Goal: Use online tool/utility: Utilize a website feature to perform a specific function

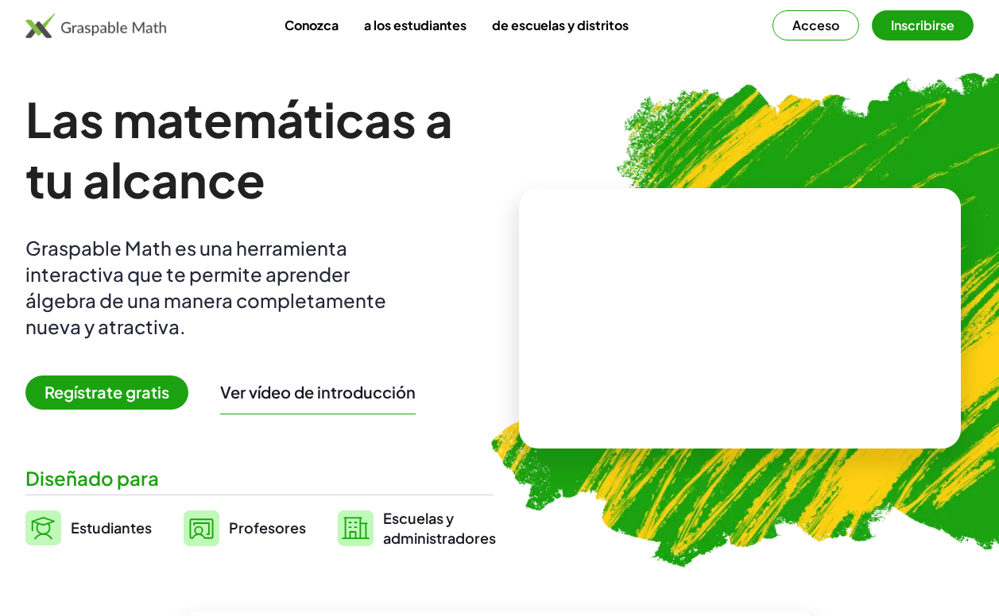
click at [397, 174] on h1 "Las matemáticas a tu alcance" at bounding box center [259, 149] width 468 height 121
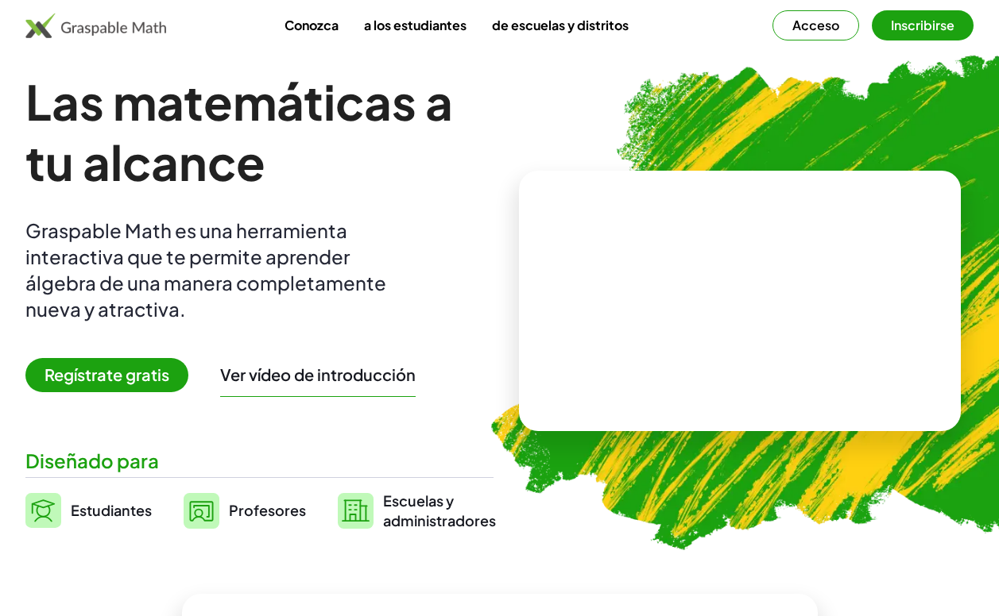
click at [432, 17] on font "a los estudiantes" at bounding box center [415, 25] width 102 height 17
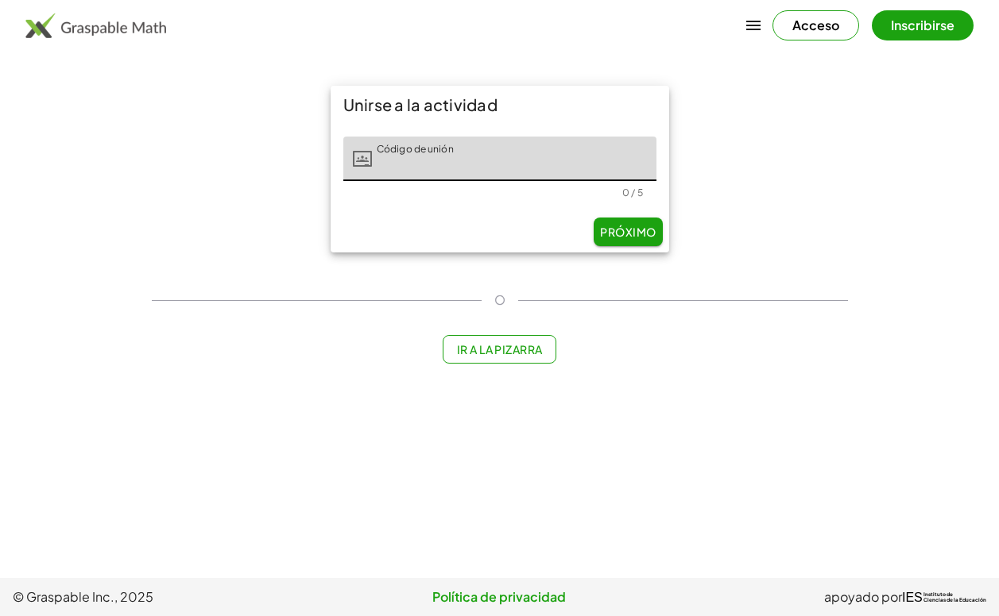
click at [131, 28] on img at bounding box center [95, 25] width 141 height 25
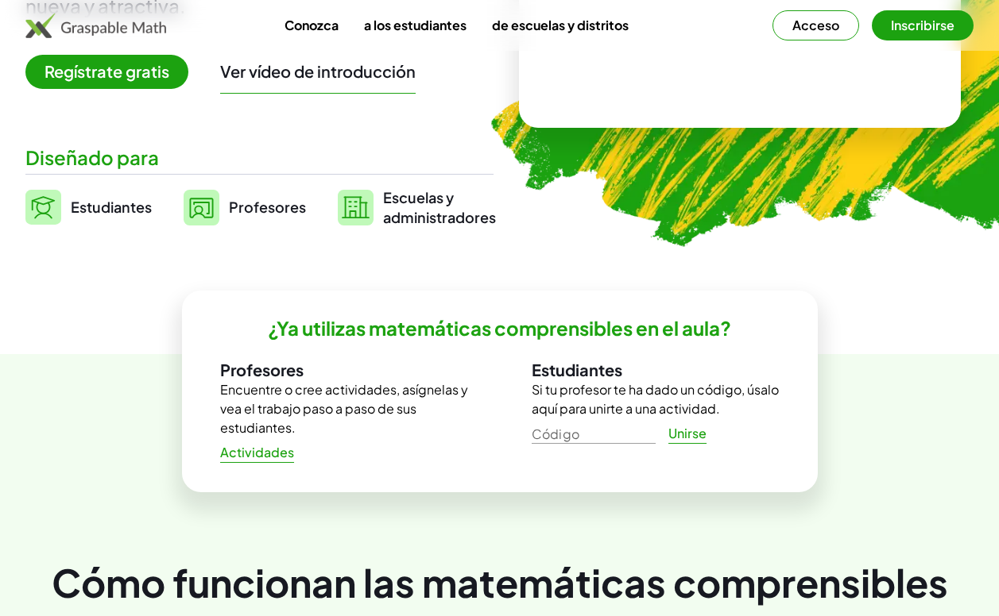
scroll to position [323, 0]
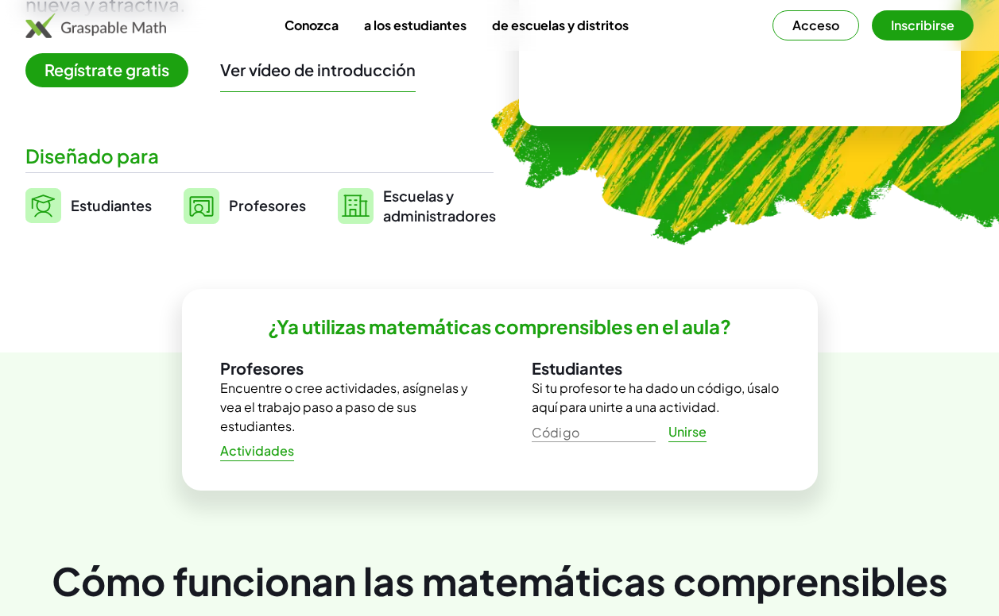
click at [929, 28] on font "Inscribirse" at bounding box center [923, 25] width 64 height 17
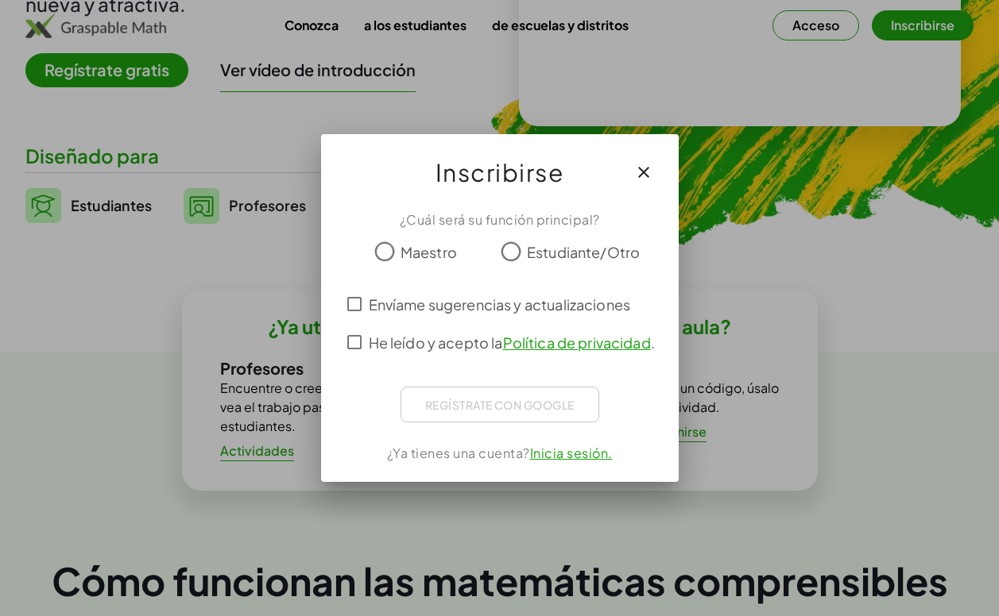
scroll to position [0, 0]
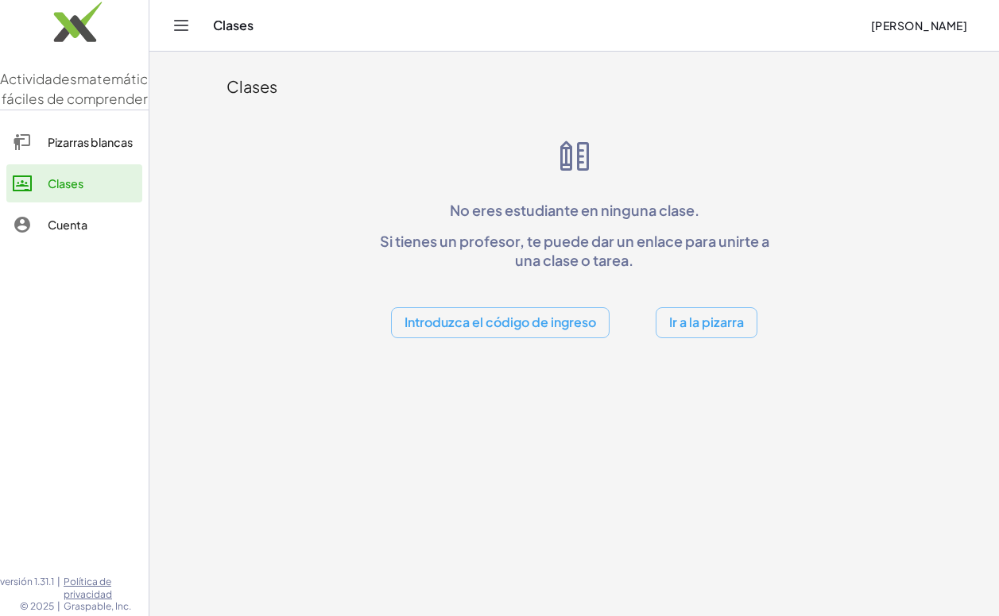
click at [178, 24] on icon "Cambiar navegación" at bounding box center [181, 25] width 19 height 19
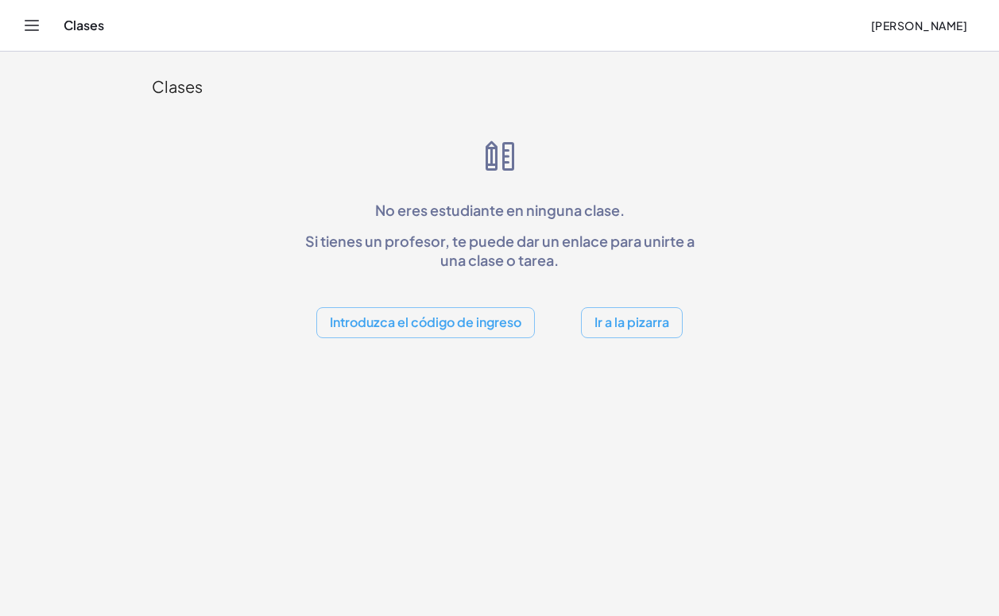
click at [47, 36] on div "Clases [PERSON_NAME]" at bounding box center [499, 25] width 960 height 51
click at [24, 31] on icon "Cambiar navegación" at bounding box center [31, 25] width 19 height 19
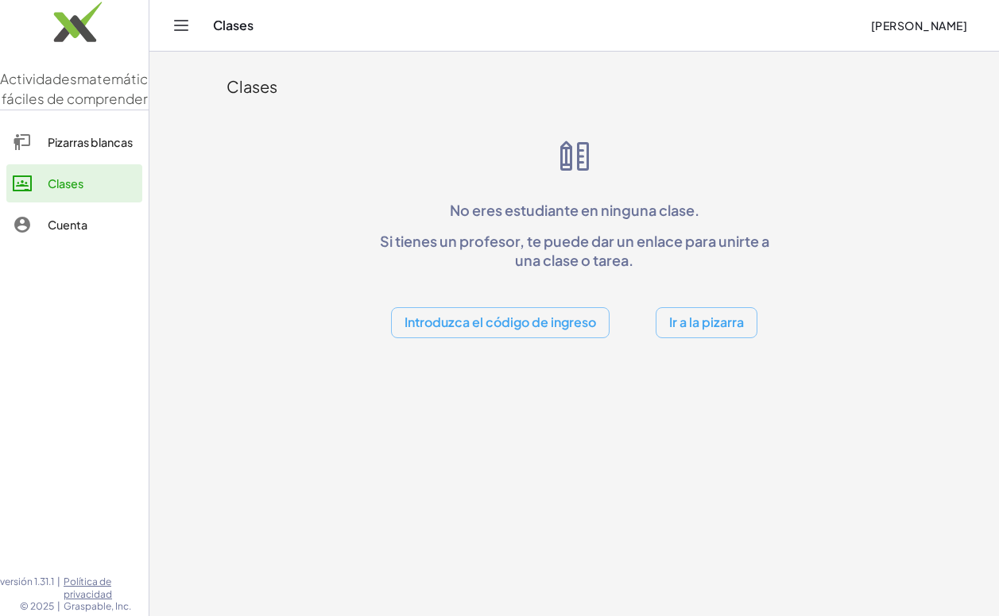
click at [87, 152] on div "Pizarras blancas" at bounding box center [92, 142] width 88 height 19
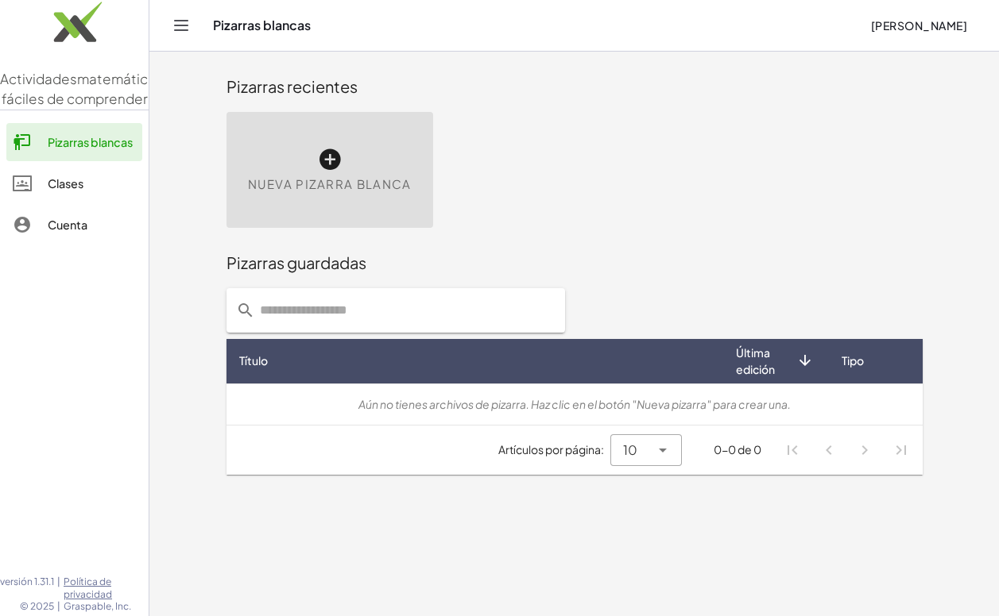
click at [338, 172] on div "Nueva pizarra blanca" at bounding box center [329, 170] width 207 height 116
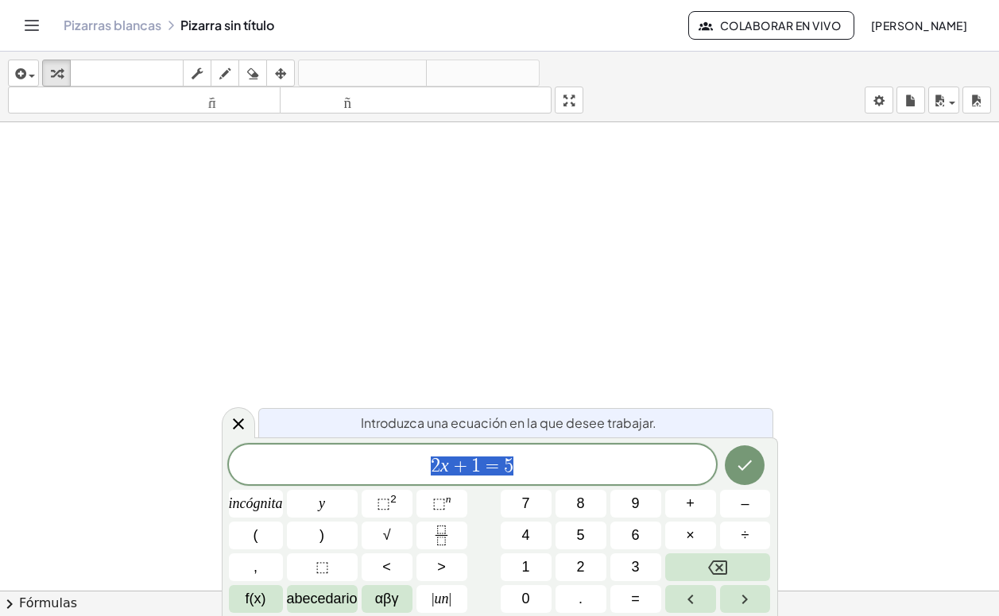
click at [540, 468] on span "2 x + 1 = 5" at bounding box center [472, 466] width 487 height 22
click at [540, 468] on span "2 x + 1 = 5 ​" at bounding box center [472, 466] width 487 height 22
drag, startPoint x: 520, startPoint y: 462, endPoint x: 399, endPoint y: 462, distance: 120.8
click at [399, 462] on span "2 x + 1 = 5" at bounding box center [472, 466] width 487 height 22
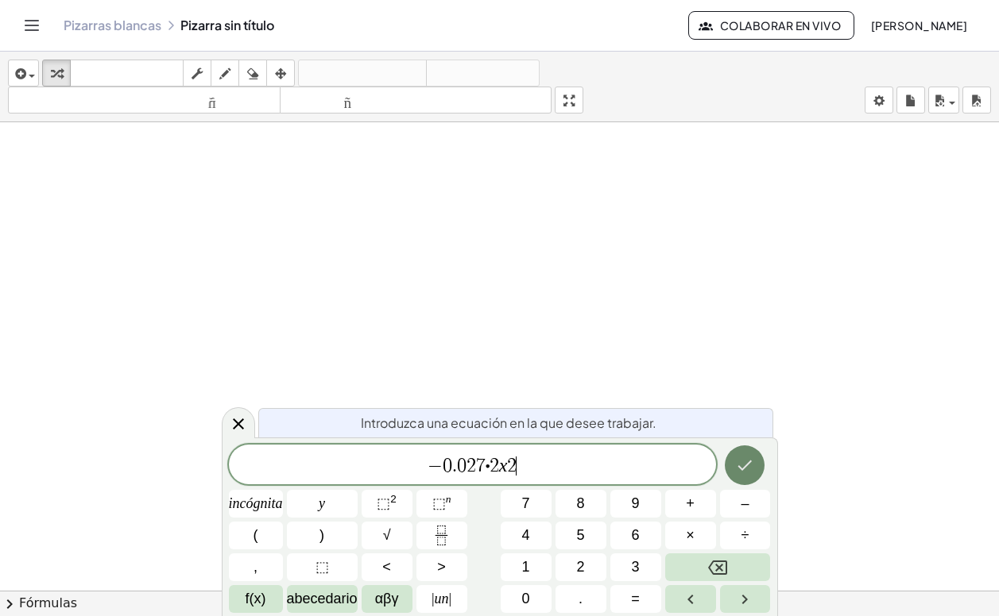
click at [752, 467] on icon "Hecho" at bounding box center [744, 465] width 19 height 19
click at [396, 499] on font "2" at bounding box center [393, 499] width 6 height 12
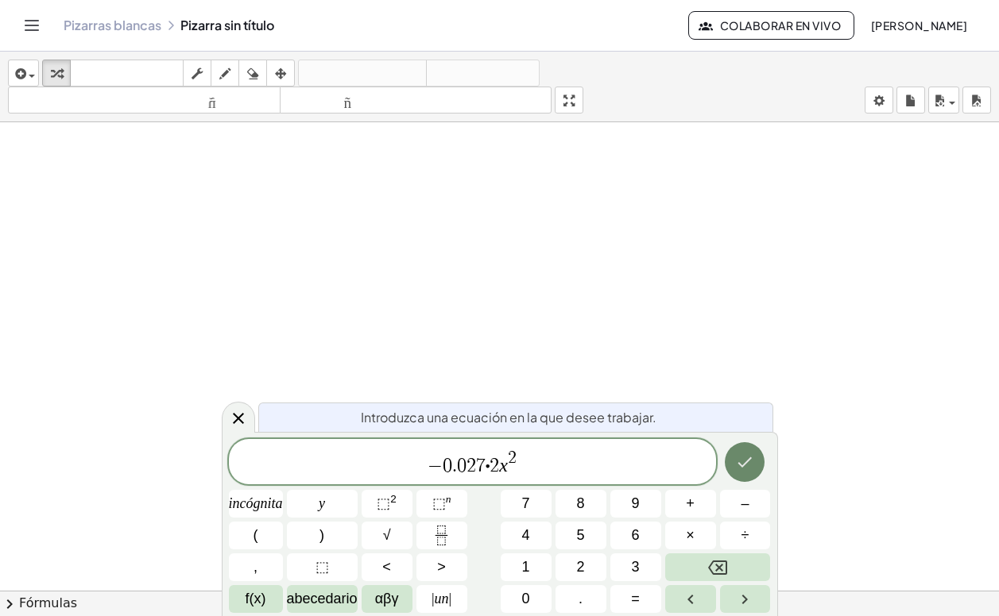
click at [757, 464] on button "Hecho" at bounding box center [745, 463] width 40 height 40
click at [527, 466] on span "− 0 . 0 2 7 ⋅ ​ x 2" at bounding box center [472, 463] width 487 height 29
click at [743, 533] on font "÷" at bounding box center [745, 536] width 8 height 16
click at [570, 568] on button "2" at bounding box center [580, 568] width 51 height 28
click at [743, 458] on icon "Hecho" at bounding box center [744, 462] width 19 height 19
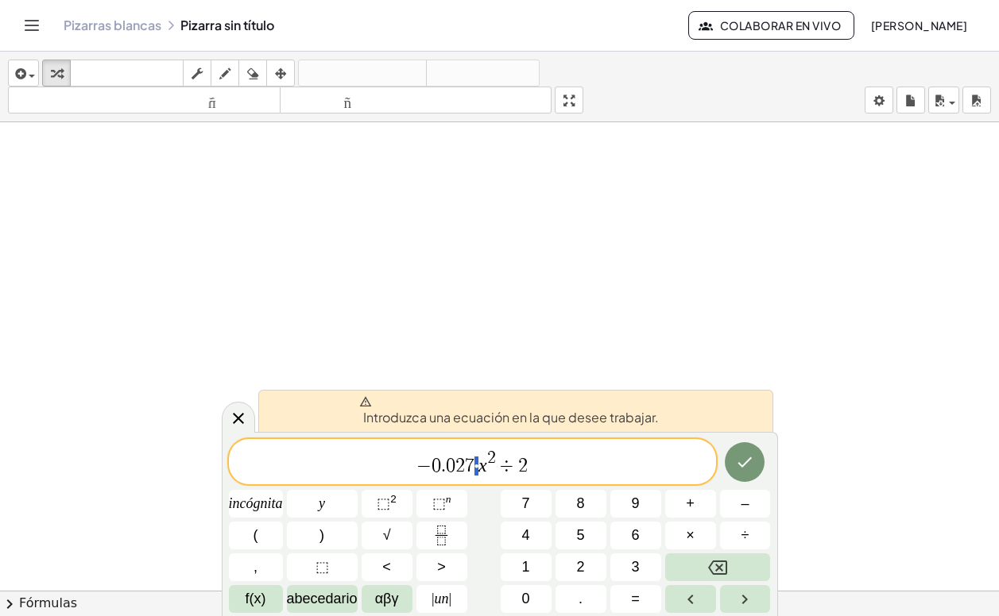
click at [474, 470] on span "− 0 . 0 2 7 ⋅ x 2 ÷ 2" at bounding box center [472, 463] width 487 height 29
click at [687, 537] on font "×" at bounding box center [690, 536] width 9 height 16
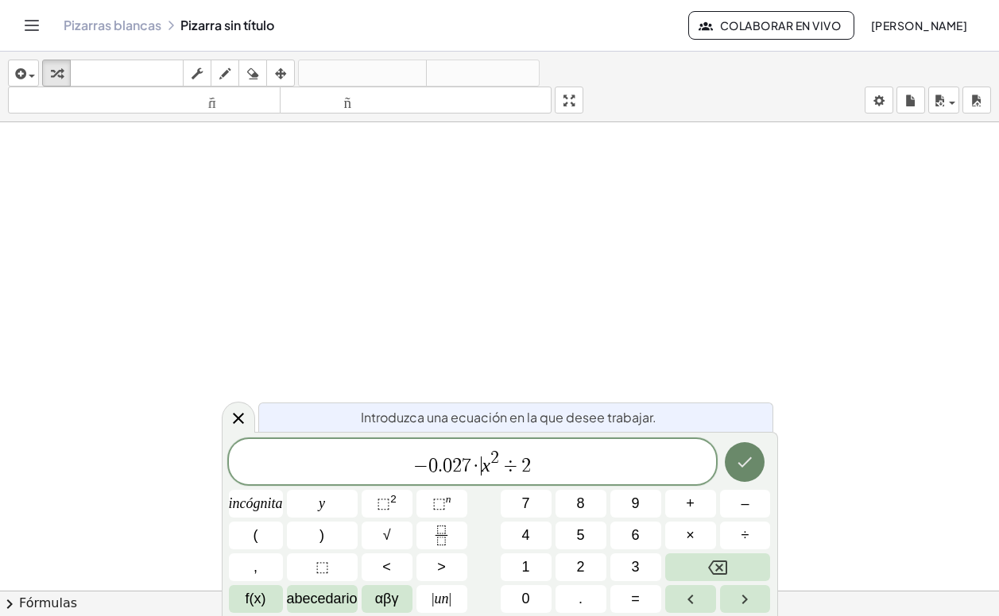
click at [742, 461] on icon "Hecho" at bounding box center [744, 462] width 19 height 19
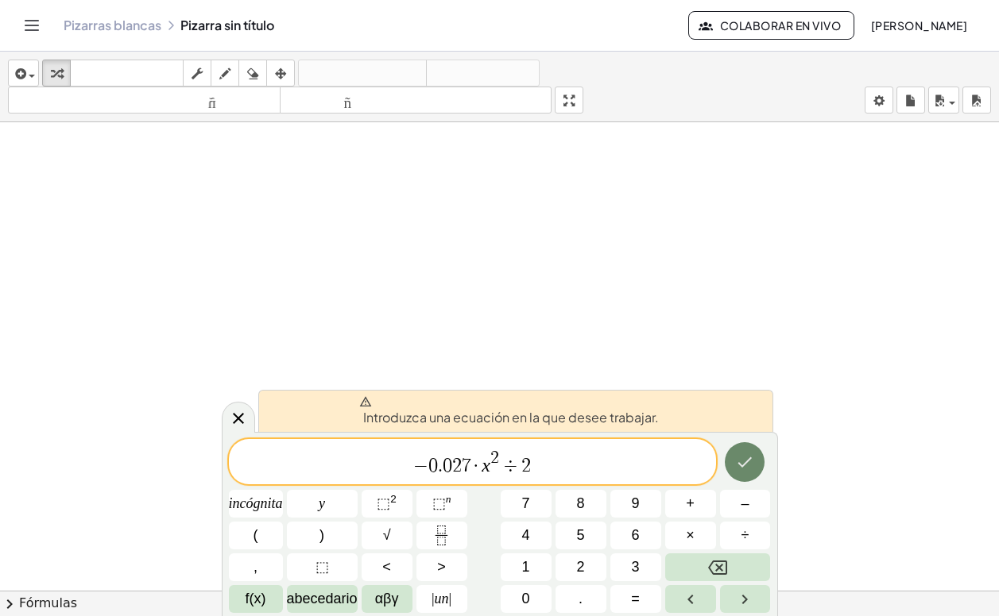
click at [744, 468] on icon "Hecho" at bounding box center [744, 462] width 19 height 19
click at [365, 402] on icon at bounding box center [365, 401] width 12 height 10
